Goal: Information Seeking & Learning: Learn about a topic

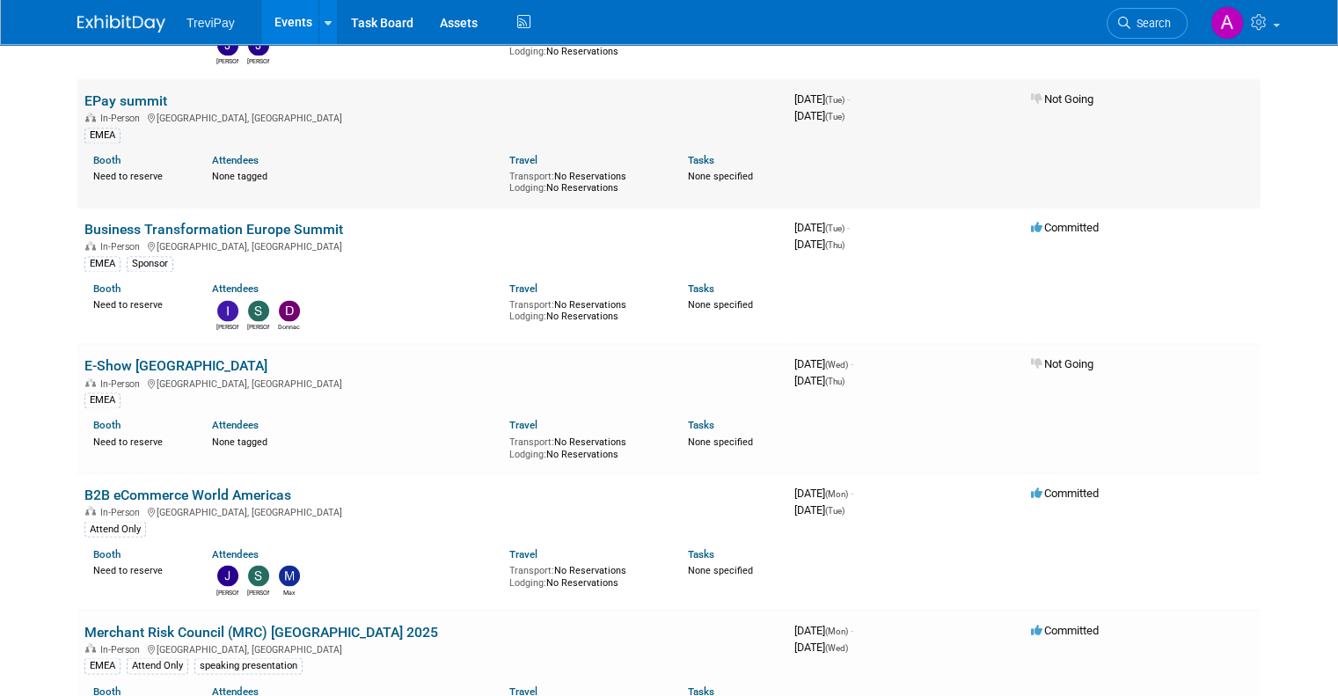
scroll to position [2903, 0]
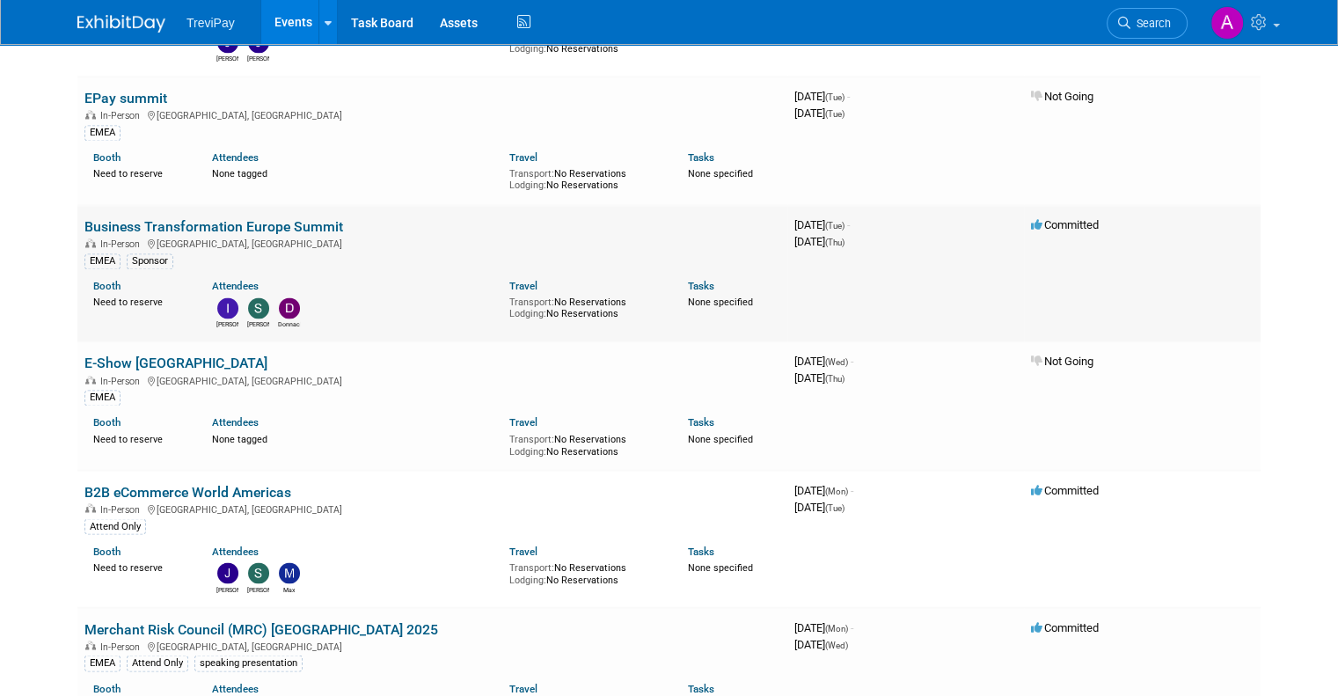
click at [305, 218] on link "Business Transformation Europe Summit" at bounding box center [213, 226] width 259 height 17
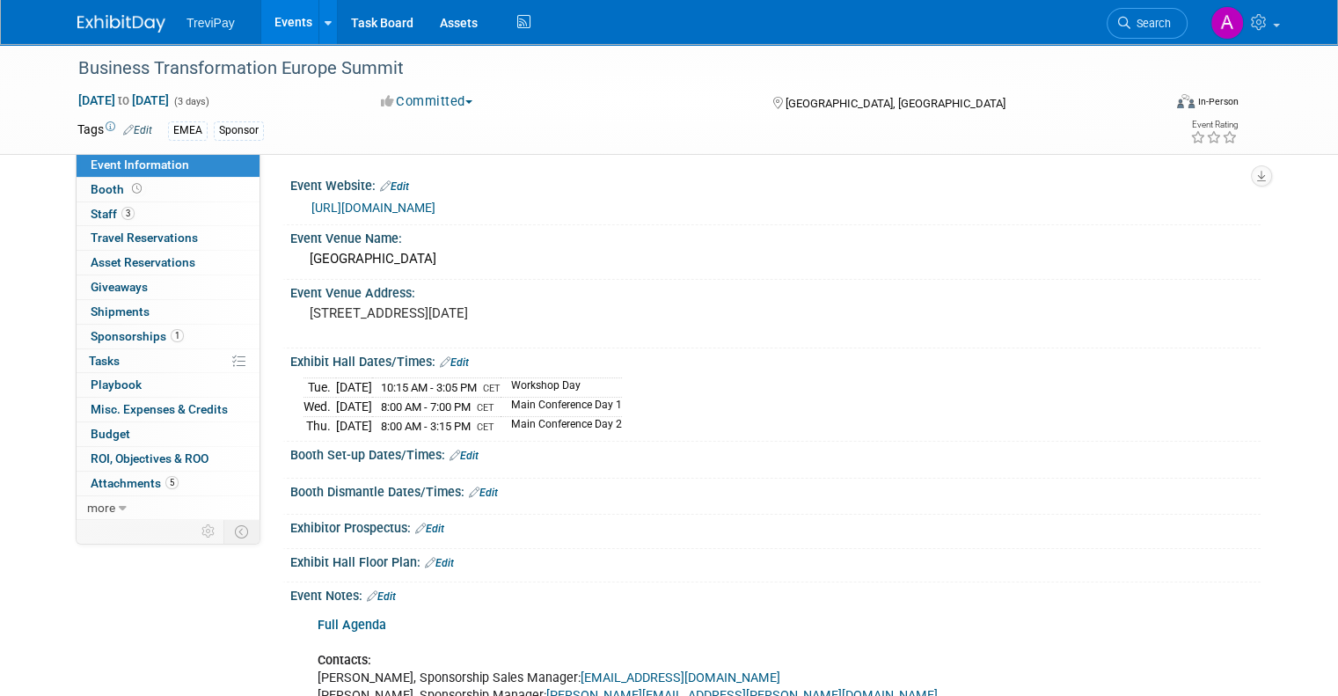
click at [435, 208] on link "[URL][DOMAIN_NAME]" at bounding box center [373, 208] width 124 height 14
click at [91, 216] on span "Staff 3" at bounding box center [113, 214] width 44 height 14
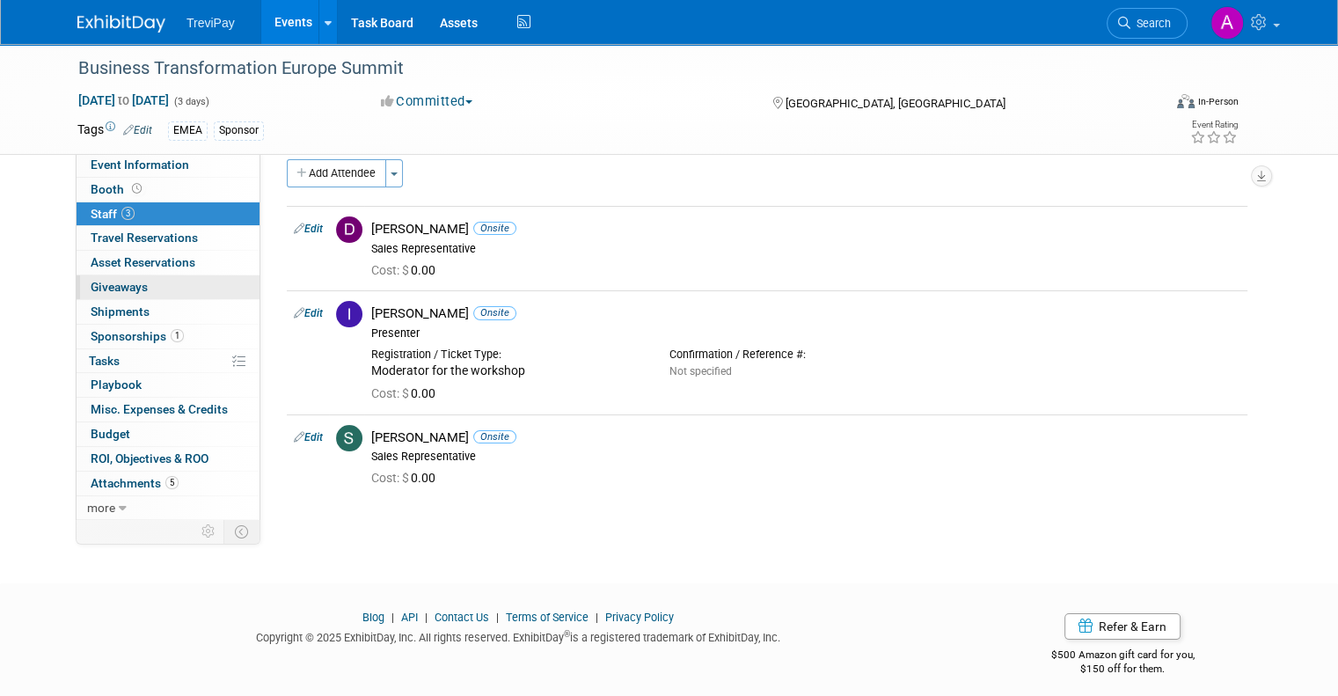
scroll to position [28, 0]
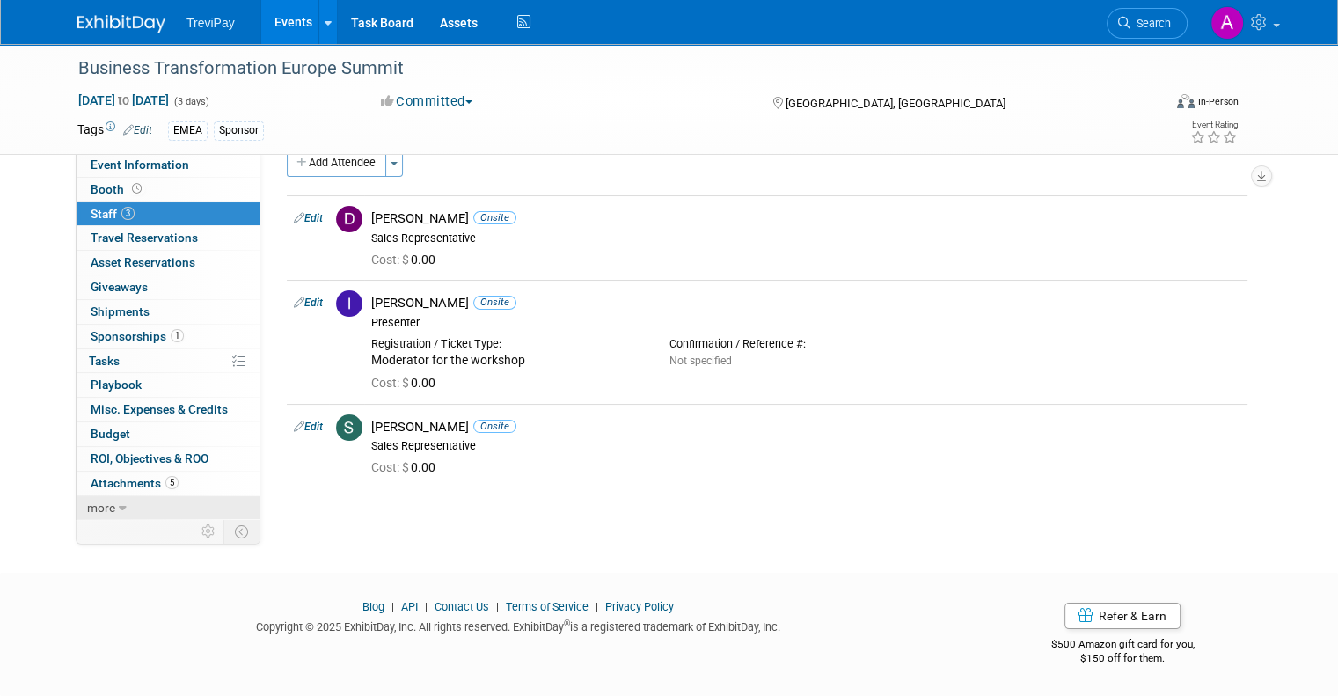
click at [99, 509] on span "more" at bounding box center [101, 508] width 28 height 14
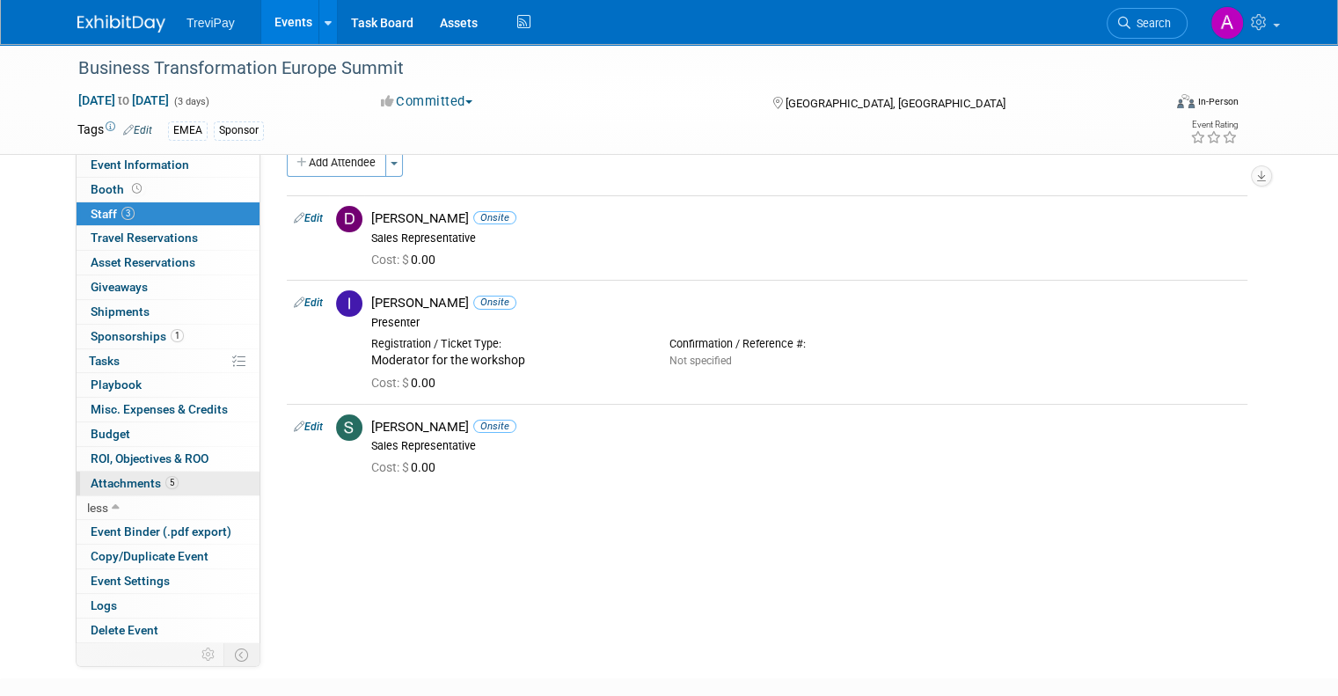
click at [109, 480] on span "Attachments 5" at bounding box center [135, 483] width 88 height 14
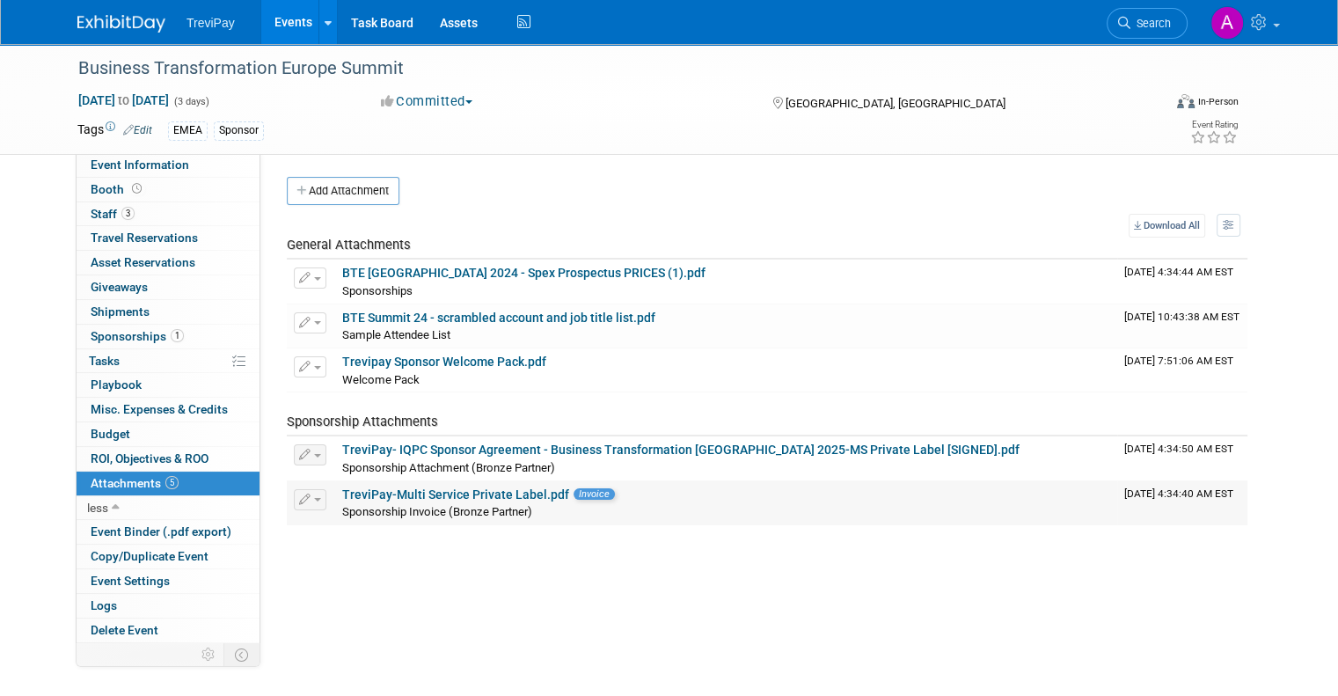
click at [521, 490] on link "TreviPay-Multi Service Private Label.pdf" at bounding box center [455, 494] width 227 height 14
click at [464, 318] on link "BTE Summit 24 - scrambled account and job title list.pdf" at bounding box center [498, 318] width 313 height 14
click at [501, 274] on link "BTE [GEOGRAPHIC_DATA] 2024 - Spex Prospectus PRICES (1).pdf" at bounding box center [523, 273] width 363 height 14
